Goal: Information Seeking & Learning: Learn about a topic

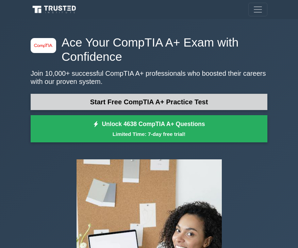
click at [124, 110] on link "Start Free CompTIA A+ Practice Test" at bounding box center [149, 102] width 236 height 16
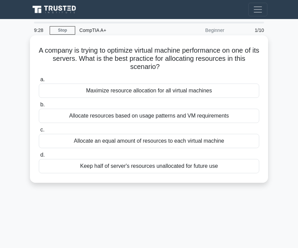
click at [136, 91] on div "Maximize resource allocation for all virtual machines" at bounding box center [149, 91] width 220 height 14
click at [39, 82] on input "a. Maximize resource allocation for all virtual machines" at bounding box center [39, 79] width 0 height 4
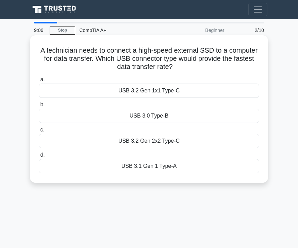
click at [175, 142] on div "USB 3.2 Gen 2x2 Type-C" at bounding box center [149, 141] width 220 height 14
click at [39, 132] on input "c. USB 3.2 Gen 2x2 Type-C" at bounding box center [39, 130] width 0 height 4
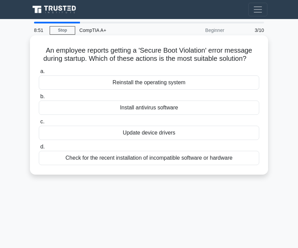
click at [132, 84] on div "Reinstall the operating system" at bounding box center [149, 82] width 220 height 14
click at [39, 74] on input "a. Reinstall the operating system" at bounding box center [39, 71] width 0 height 4
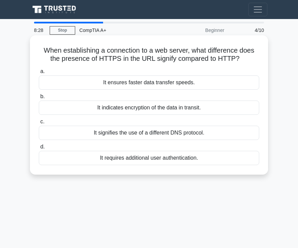
click at [147, 109] on div "It indicates encryption of the data in transit." at bounding box center [149, 108] width 220 height 14
click at [39, 99] on input "b. It indicates encryption of the data in transit." at bounding box center [39, 96] width 0 height 4
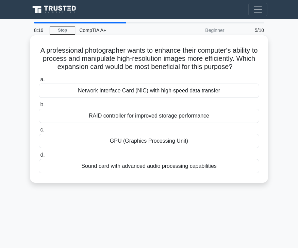
click at [129, 138] on div "GPU (Graphics Processing Unit)" at bounding box center [149, 141] width 220 height 14
click at [39, 132] on input "c. GPU (Graphics Processing Unit)" at bounding box center [39, 130] width 0 height 4
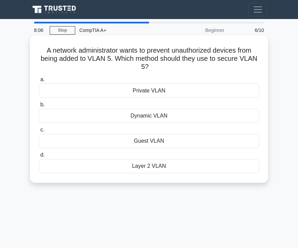
click at [145, 93] on div "Private VLAN" at bounding box center [149, 91] width 220 height 14
click at [39, 82] on input "a. Private VLAN" at bounding box center [39, 79] width 0 height 4
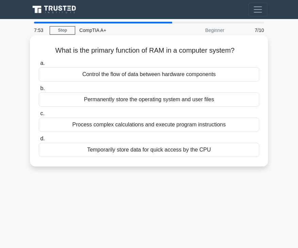
click at [143, 151] on div "Temporarily store data for quick access by the CPU" at bounding box center [149, 150] width 220 height 14
click at [39, 141] on input "d. Temporarily store data for quick access by the CPU" at bounding box center [39, 139] width 0 height 4
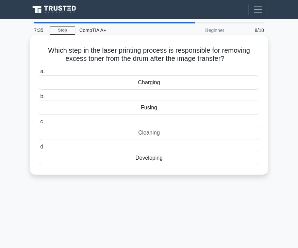
click at [154, 110] on div "Fusing" at bounding box center [149, 108] width 220 height 14
click at [39, 99] on input "b. Fusing" at bounding box center [39, 96] width 0 height 4
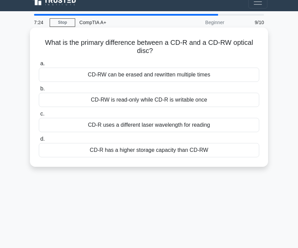
scroll to position [8, 0]
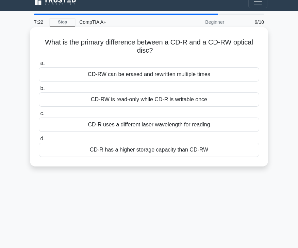
click at [134, 124] on div "CD-R uses a different laser wavelength for reading" at bounding box center [149, 125] width 220 height 14
click at [39, 116] on input "c. CD-R uses a different laser wavelength for reading" at bounding box center [39, 113] width 0 height 4
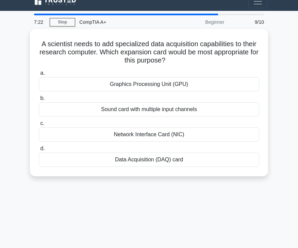
scroll to position [0, 0]
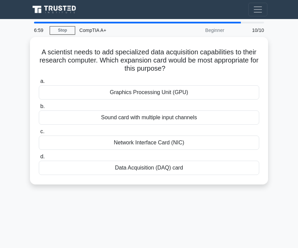
click at [22, 85] on main "6:59 Stop CompTIA A+ Beginner 10/10 A scientist needs to add specialized data a…" at bounding box center [149, 191] width 298 height 345
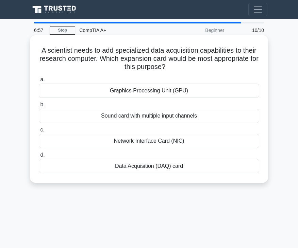
click at [172, 50] on h5 "A scientist needs to add specialized data acquisition capabilities to their res…" at bounding box center [148, 58] width 221 height 25
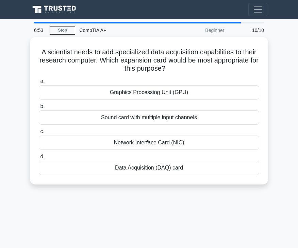
click at [286, 83] on main "6:53 Stop CompTIA A+ Beginner 10/10 A scientist needs to add specialized data a…" at bounding box center [149, 191] width 298 height 345
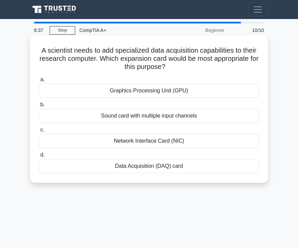
click at [140, 169] on div "Data Acquisition (DAQ) card" at bounding box center [149, 166] width 220 height 14
click at [39, 157] on input "d. Data Acquisition (DAQ) card" at bounding box center [39, 155] width 0 height 4
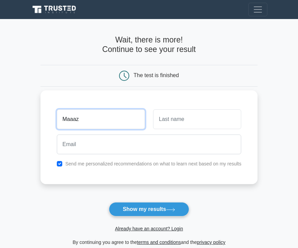
click at [81, 124] on input "Maaaz" at bounding box center [101, 119] width 88 height 20
type input "Maaz"
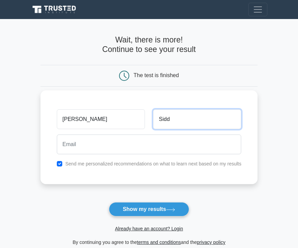
type input "Sidd"
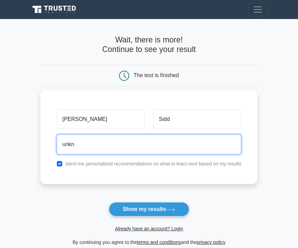
type input "unknownid8055@gmail.com"
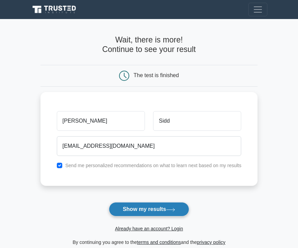
click at [144, 212] on button "Show my results" at bounding box center [149, 209] width 80 height 14
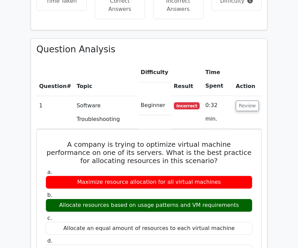
scroll to position [529, 0]
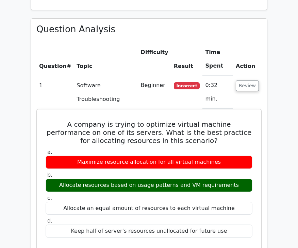
click at [23, 176] on main "image/svg+xml Go Premium CompTIA A+ Preparation Package (2025) 4638 Superior-gr…" at bounding box center [149, 214] width 298 height 1448
click at [16, 173] on main "image/svg+xml Go Premium CompTIA A+ Preparation Package (2025) 4638 Superior-gr…" at bounding box center [149, 214] width 298 height 1448
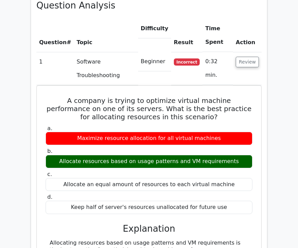
scroll to position [545, 0]
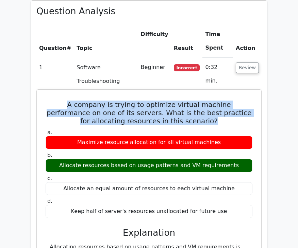
drag, startPoint x: 178, startPoint y: 82, endPoint x: 46, endPoint y: 65, distance: 132.9
click at [46, 101] on h5 "A company is trying to optimize virtual machine performance on one of its serve…" at bounding box center [149, 113] width 208 height 24
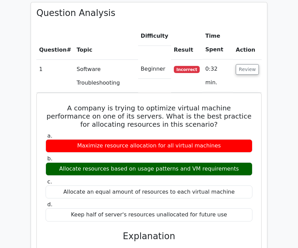
click at [286, 65] on main "image/svg+xml Go Premium CompTIA A+ Preparation Package (2025) 4638 Superior-gr…" at bounding box center [149, 198] width 298 height 1448
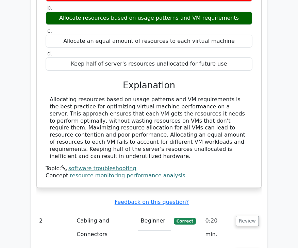
scroll to position [696, 0]
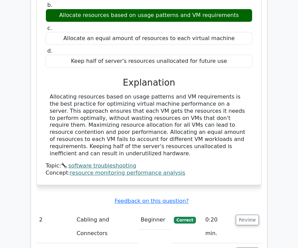
click at [64, 93] on div "Allocating resources based on usage patterns and VM requirements is the best pr…" at bounding box center [149, 125] width 198 height 64
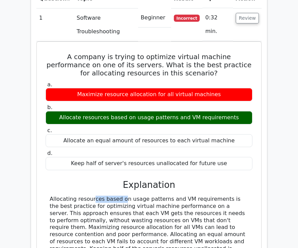
scroll to position [597, 0]
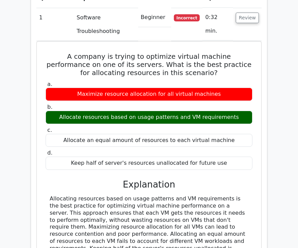
click at [274, 180] on main "image/svg+xml Go Premium CompTIA A+ Preparation Package (2025) 4638 Superior-gr…" at bounding box center [149, 146] width 298 height 1448
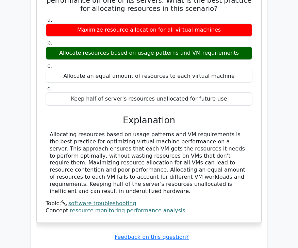
scroll to position [692, 0]
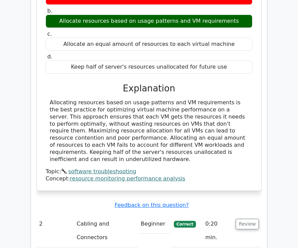
click at [110, 214] on td "Cabling and Connectors" at bounding box center [106, 230] width 64 height 33
click at [236, 214] on td "Review" at bounding box center [247, 230] width 29 height 33
click at [249, 219] on button "Review" at bounding box center [246, 224] width 23 height 11
click at [243, 219] on button "Review" at bounding box center [246, 224] width 23 height 11
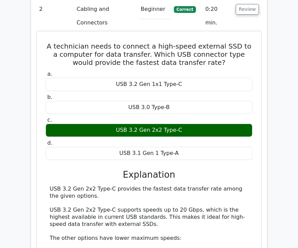
scroll to position [906, 0]
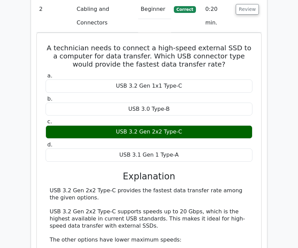
drag, startPoint x: 139, startPoint y: 130, endPoint x: 262, endPoint y: 134, distance: 122.7
click at [262, 134] on div "Question Analysis Question # Topic Difficulty Result Time Spent Action 1 Softwa…" at bounding box center [149, 133] width 236 height 987
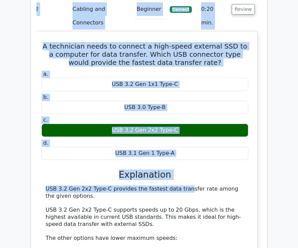
click at [219, 185] on div "USB 3.2 Gen 2x2 Type-C provides the fastest data transfer rate among the given …" at bounding box center [145, 241] width 198 height 113
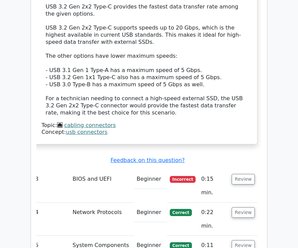
scroll to position [1090, 0]
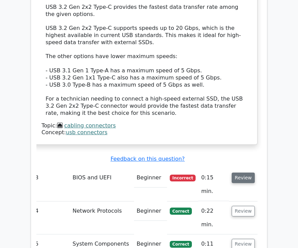
click at [245, 173] on button "Review" at bounding box center [242, 178] width 23 height 11
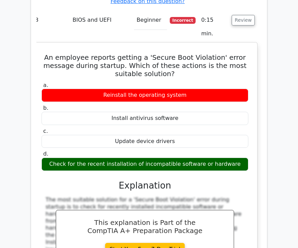
scroll to position [1247, 0]
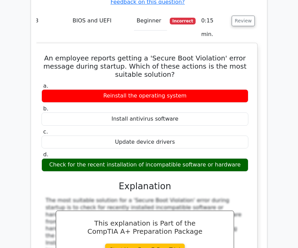
click at [145, 216] on div "The most suitable solution for a 'Secure Boot Violation' error during startup i…" at bounding box center [144, 244] width 207 height 95
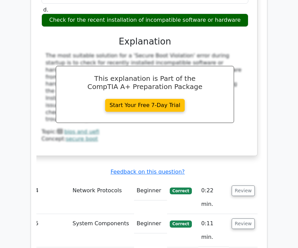
scroll to position [1393, 0]
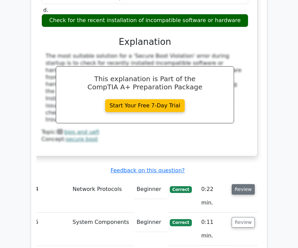
click at [244, 184] on button "Review" at bounding box center [242, 189] width 23 height 11
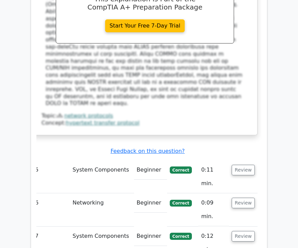
scroll to position [1750, 0]
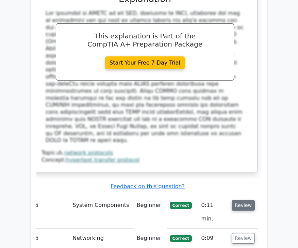
click at [244, 200] on button "Review" at bounding box center [242, 205] width 23 height 11
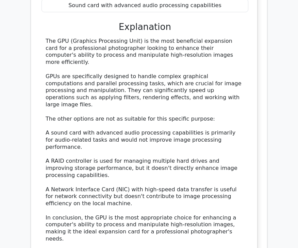
scroll to position [2102, 0]
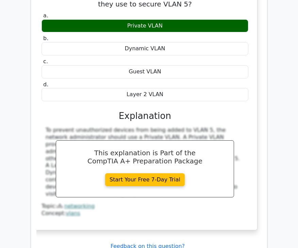
scroll to position [2458, 0]
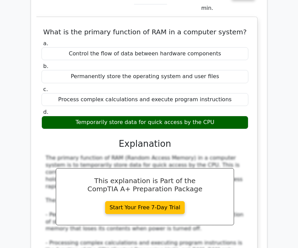
scroll to position [2761, 0]
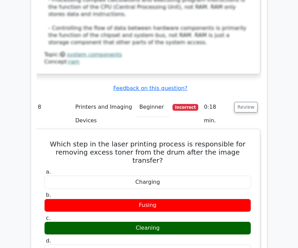
scroll to position [2973, 0]
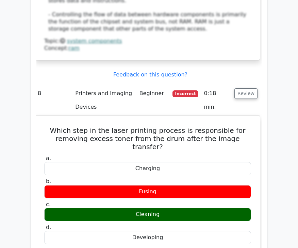
scroll to position [2984, 0]
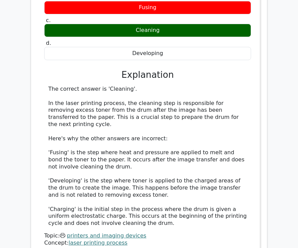
scroll to position [3170, 0]
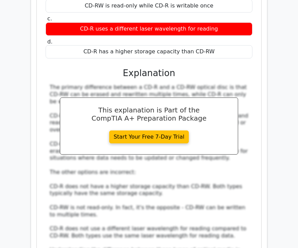
scroll to position [3579, 0]
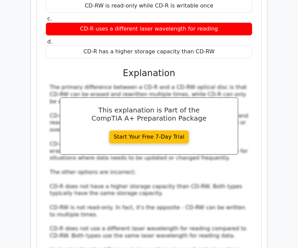
scroll to position [3543, 0]
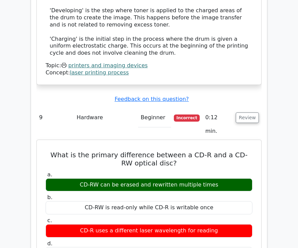
scroll to position [3267, 0]
